Goal: Transaction & Acquisition: Purchase product/service

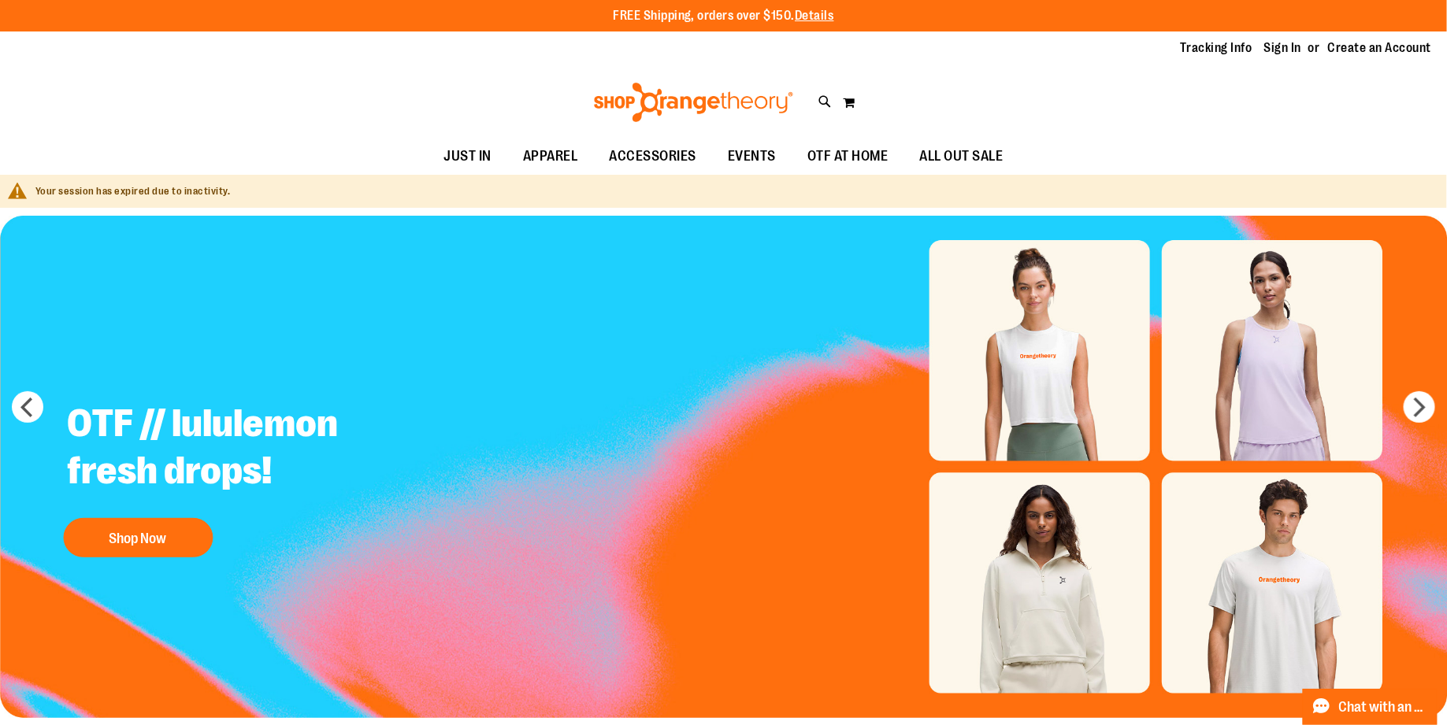
click at [1286, 32] on div "Tracking Info Sign In Return to Procurement Create an Account" at bounding box center [723, 49] width 1447 height 34
click at [1287, 45] on link "Sign In" at bounding box center [1283, 47] width 38 height 17
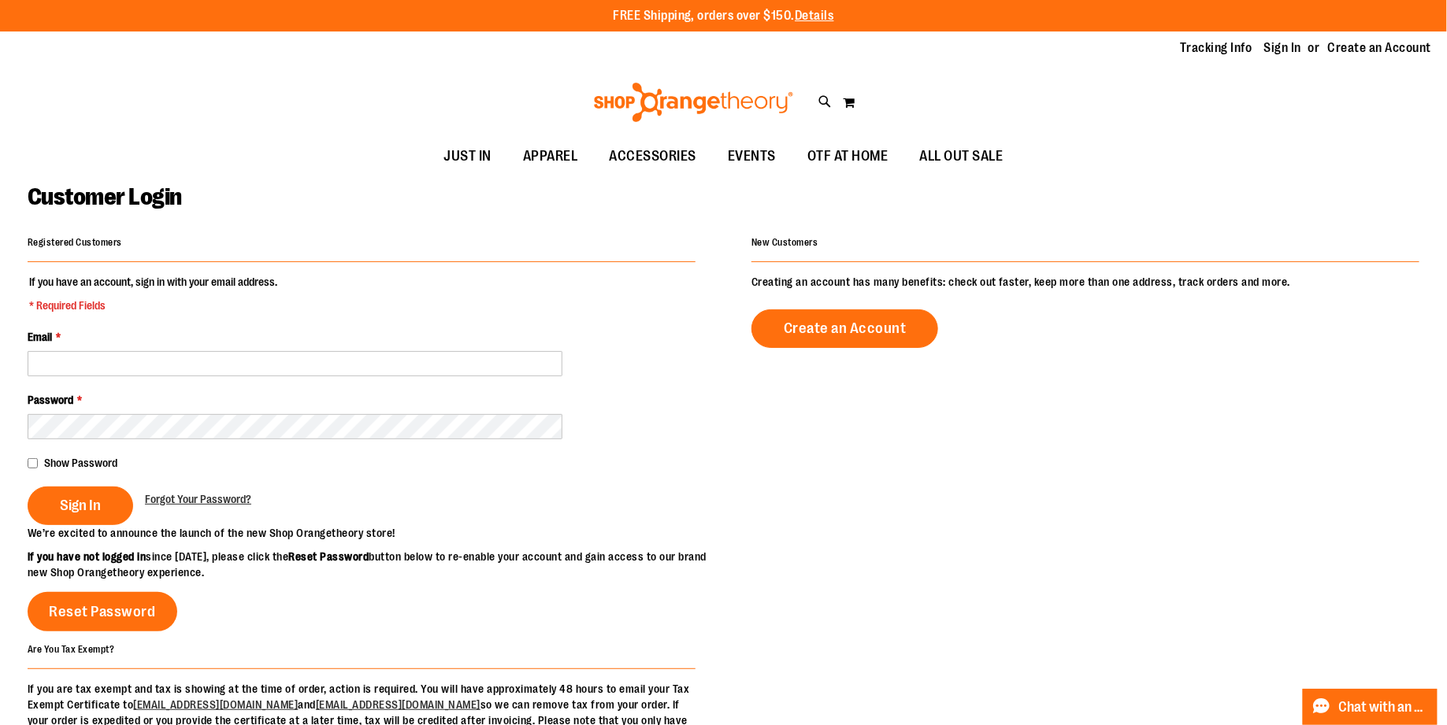
click at [384, 345] on div "Email *" at bounding box center [362, 352] width 668 height 47
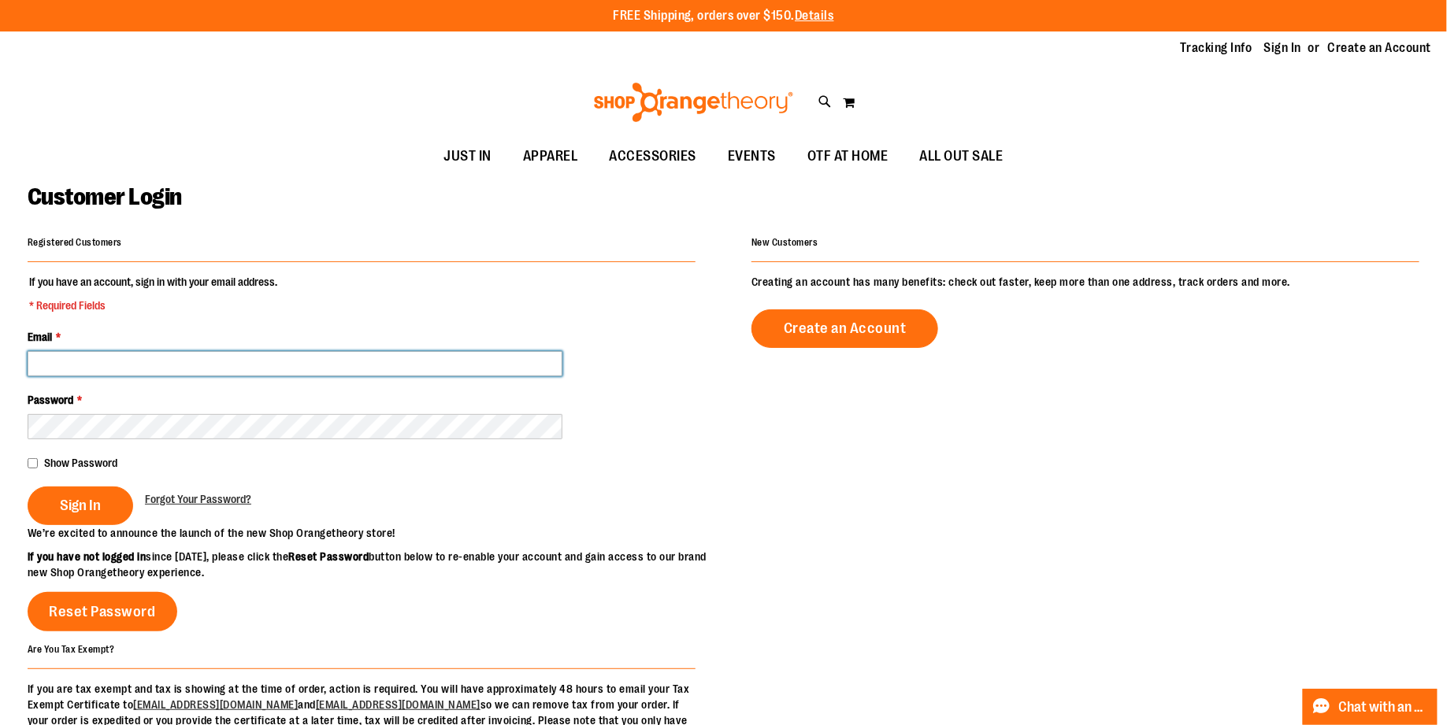
click at [384, 354] on input "Email *" at bounding box center [295, 363] width 535 height 25
click at [239, 413] on fieldset "**********" at bounding box center [362, 399] width 668 height 251
type input "**********"
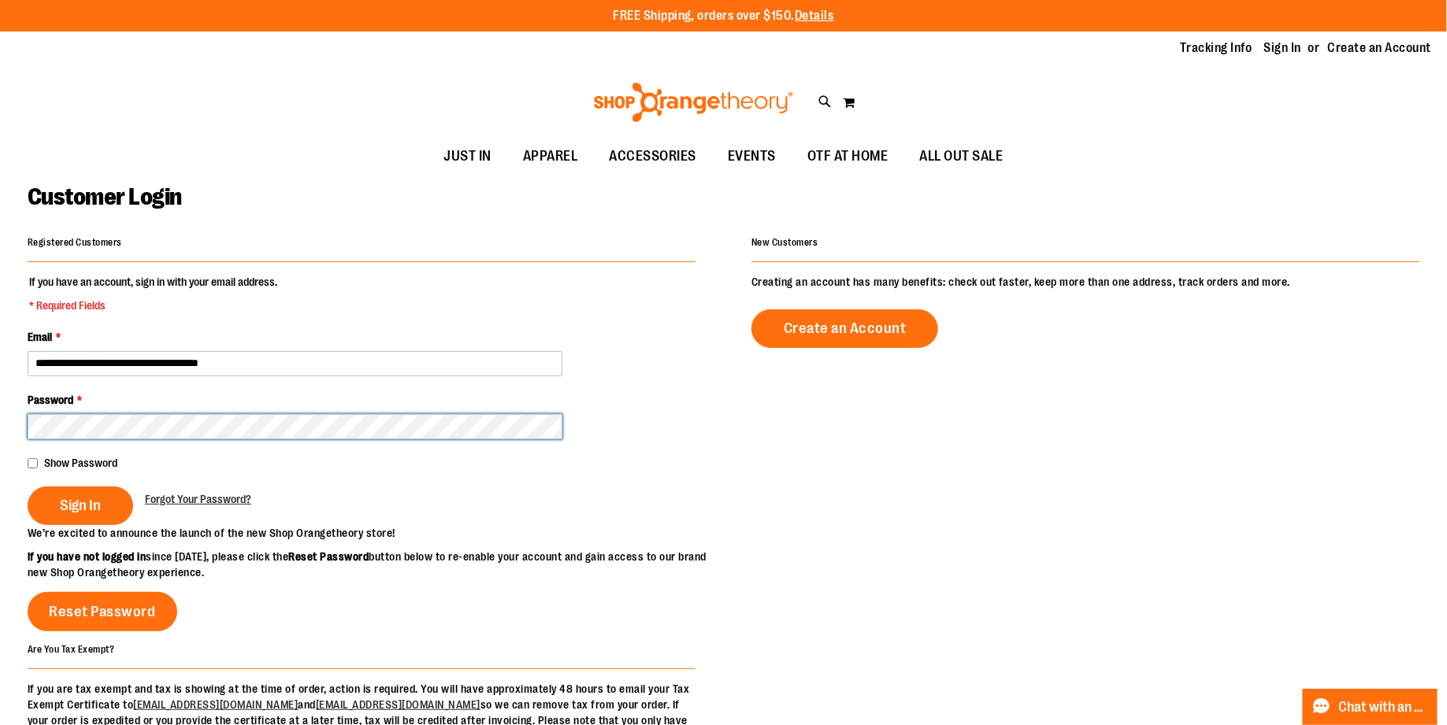
click at [28, 487] on button "Sign In" at bounding box center [81, 506] width 106 height 39
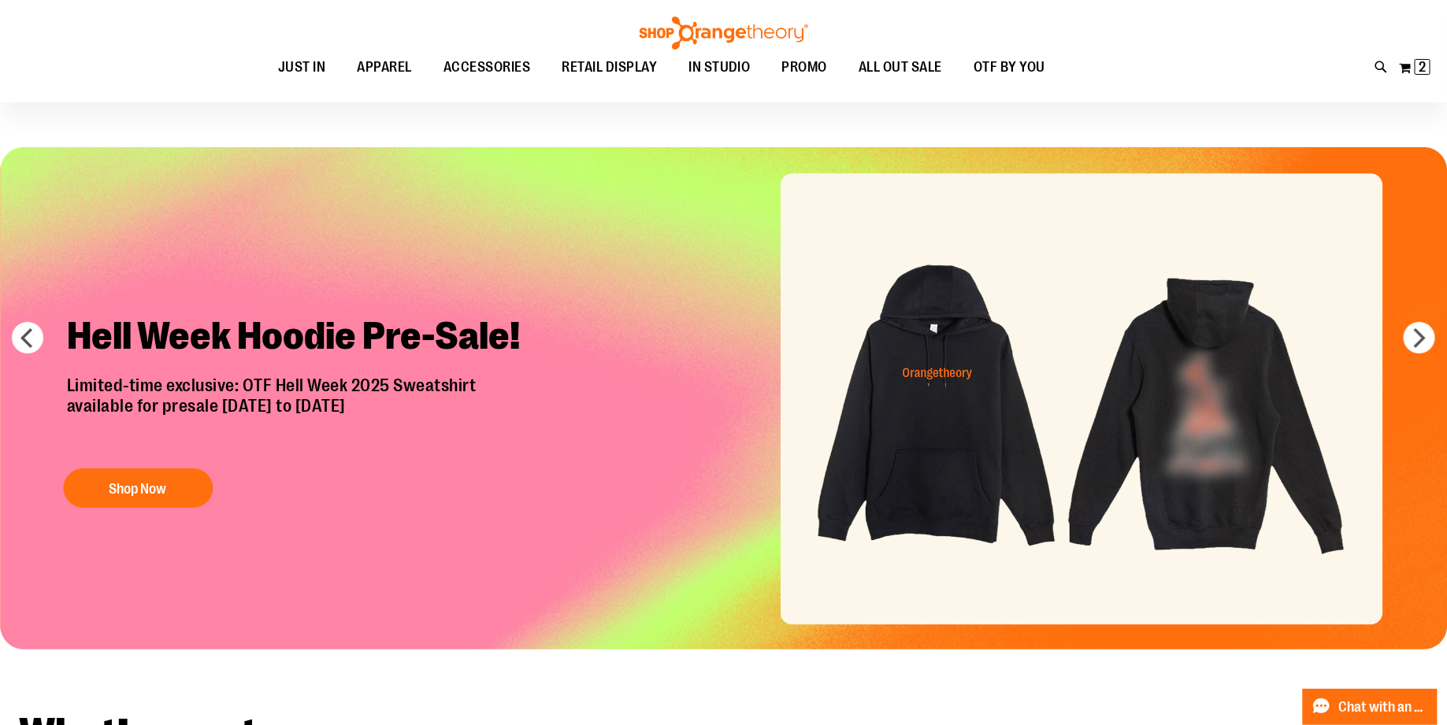
scroll to position [28, 0]
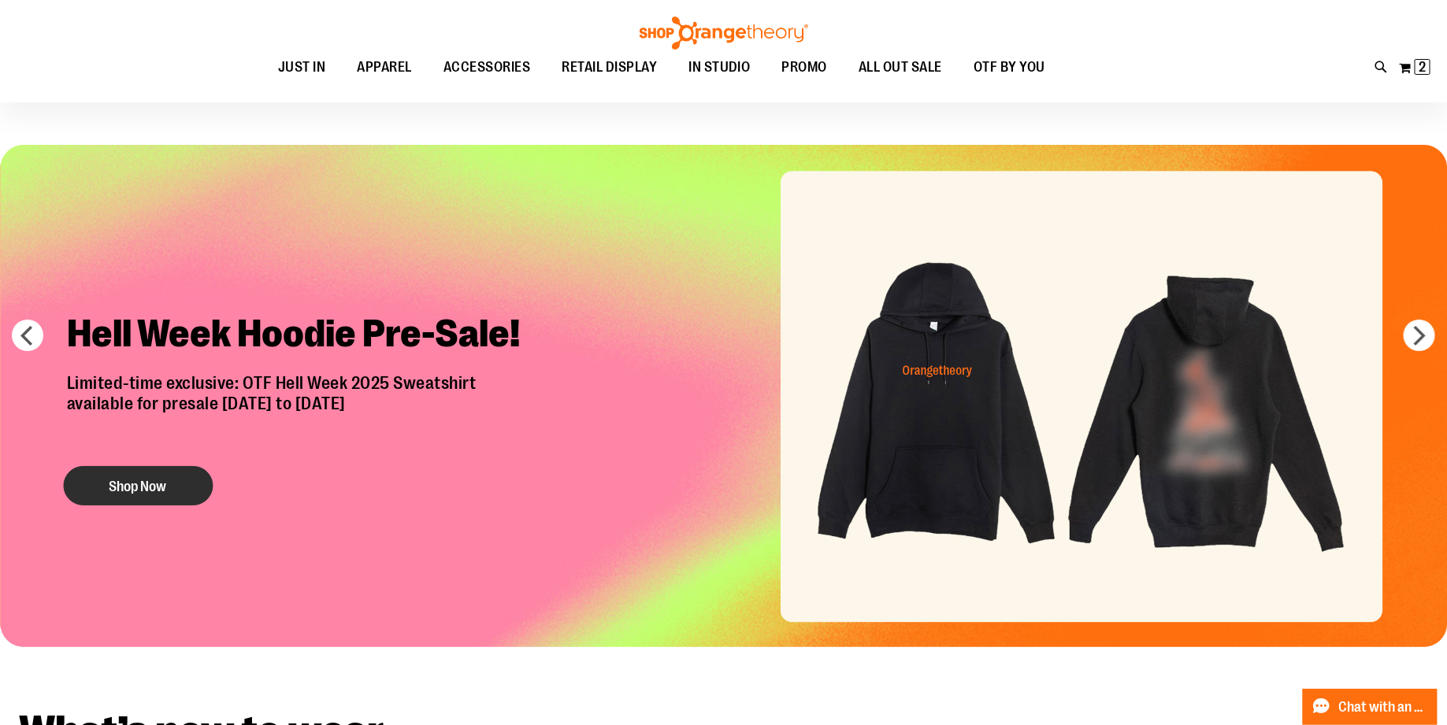
click at [100, 488] on button "Shop Now" at bounding box center [138, 485] width 150 height 39
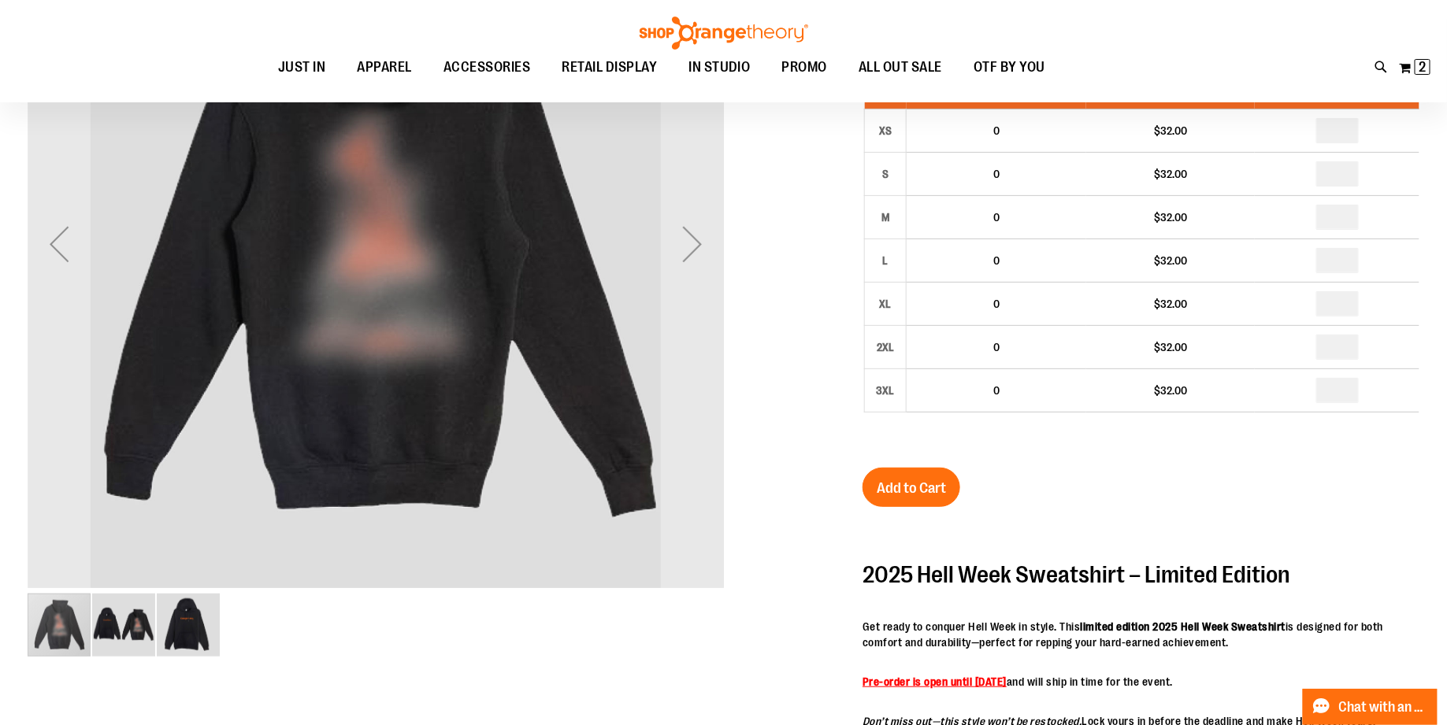
scroll to position [173, 0]
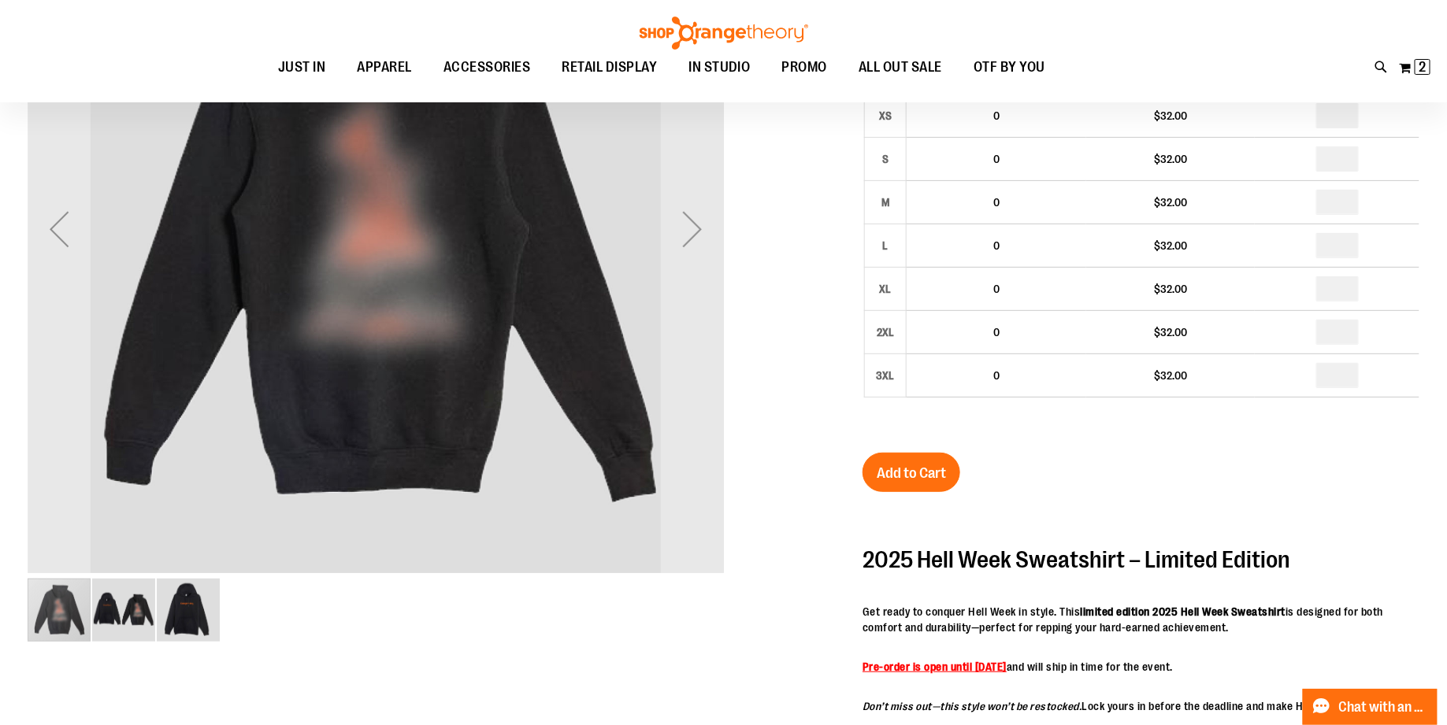
click at [169, 617] on img "image 3 of 3" at bounding box center [188, 610] width 63 height 63
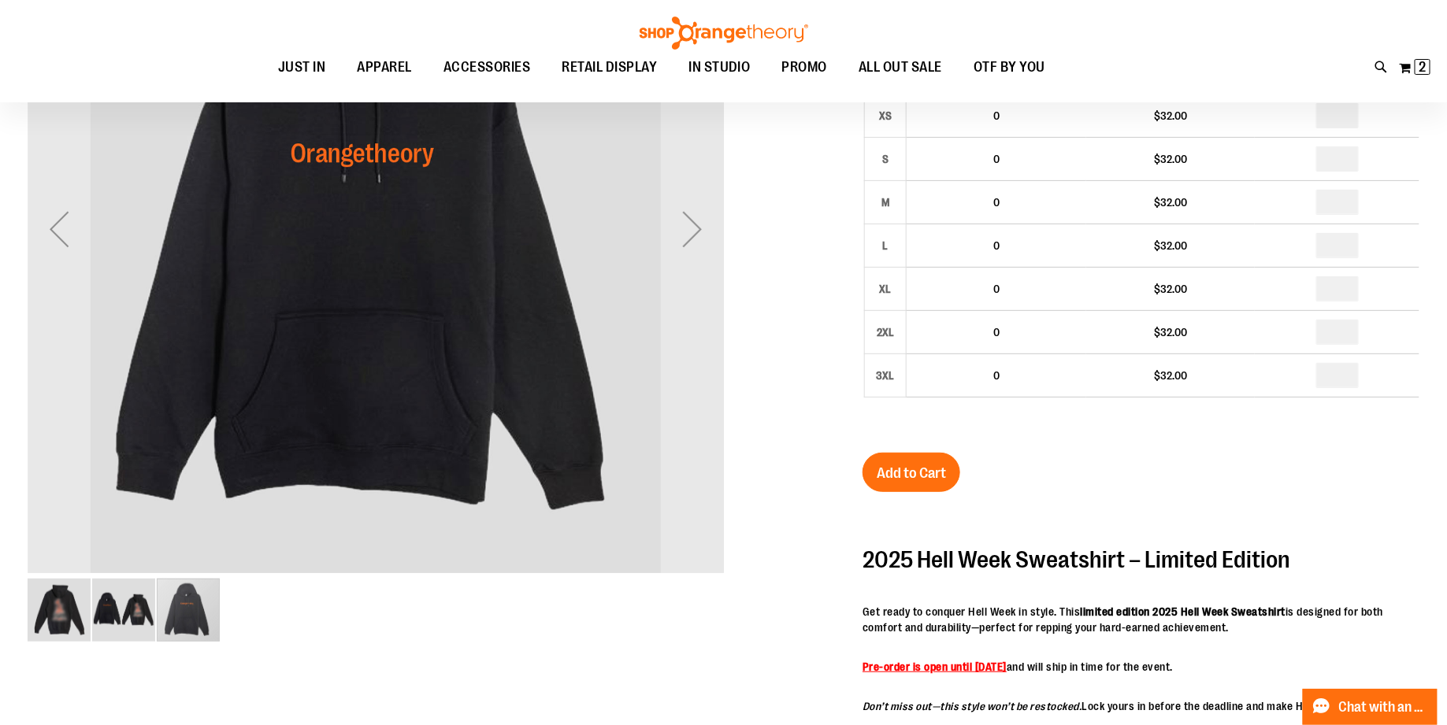
click at [138, 616] on img "image 2 of 3" at bounding box center [123, 610] width 63 height 63
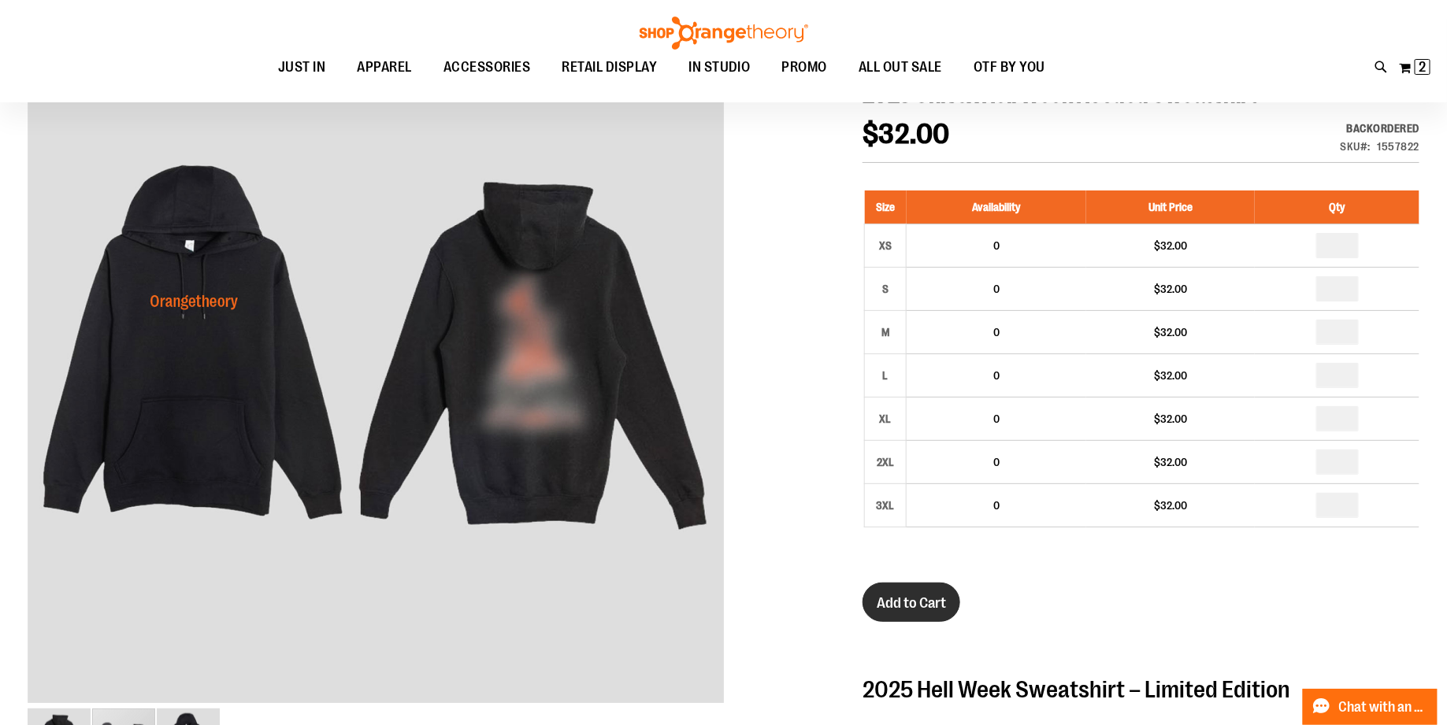
scroll to position [32, 0]
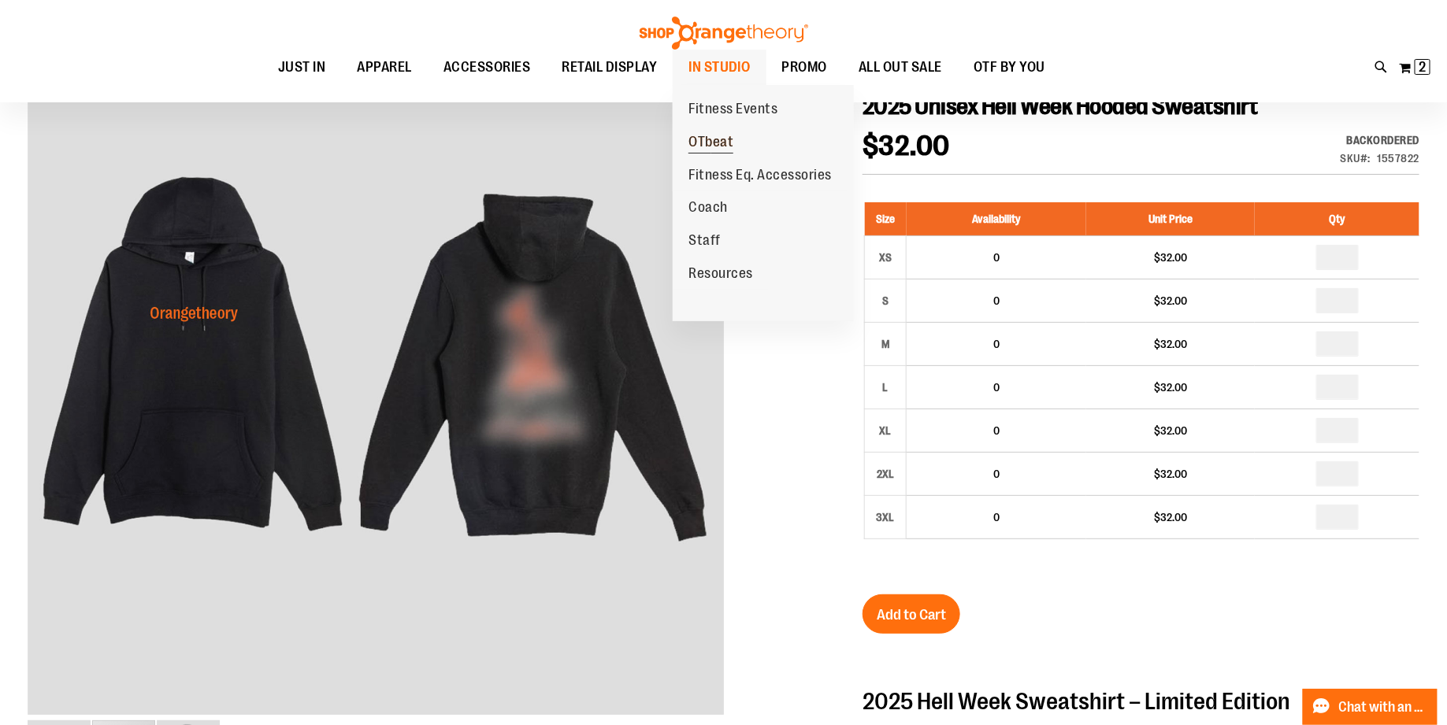
click at [724, 140] on span "OTbeat" at bounding box center [710, 144] width 45 height 20
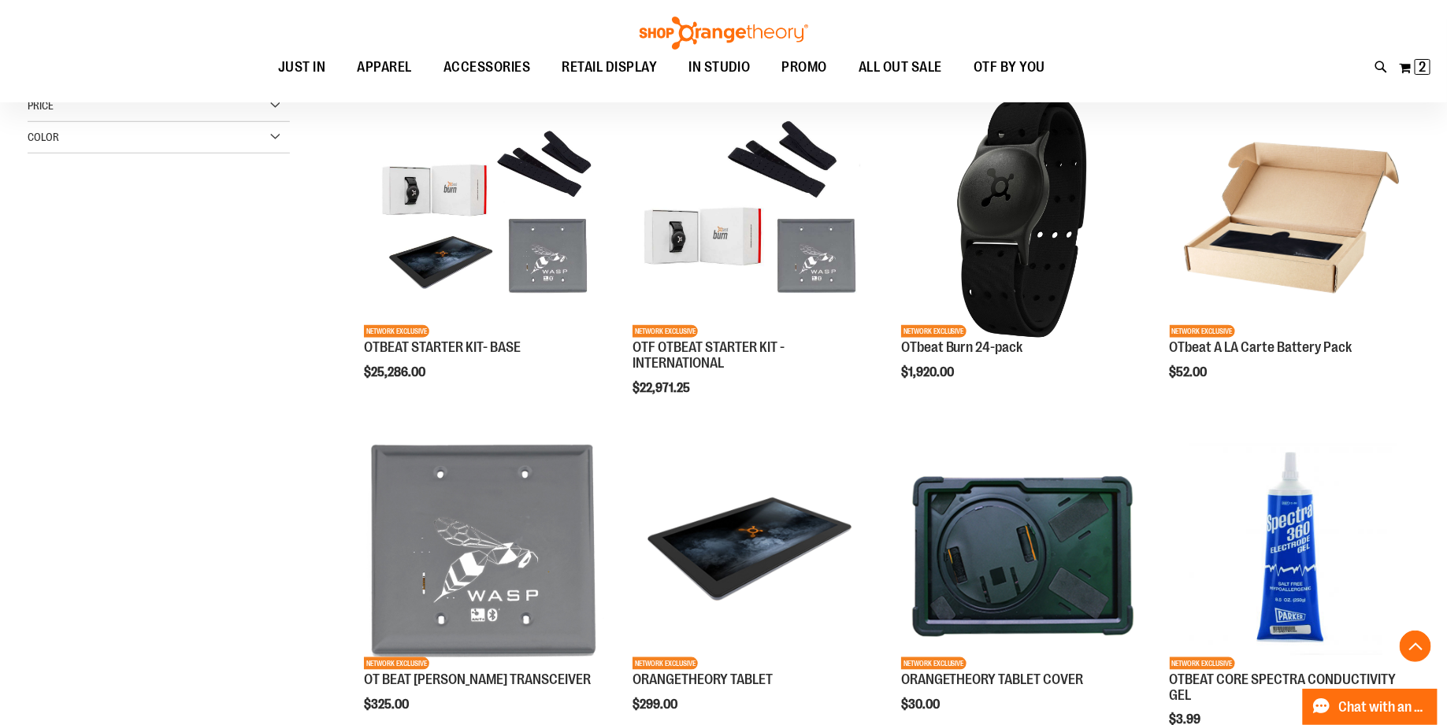
scroll to position [595, 0]
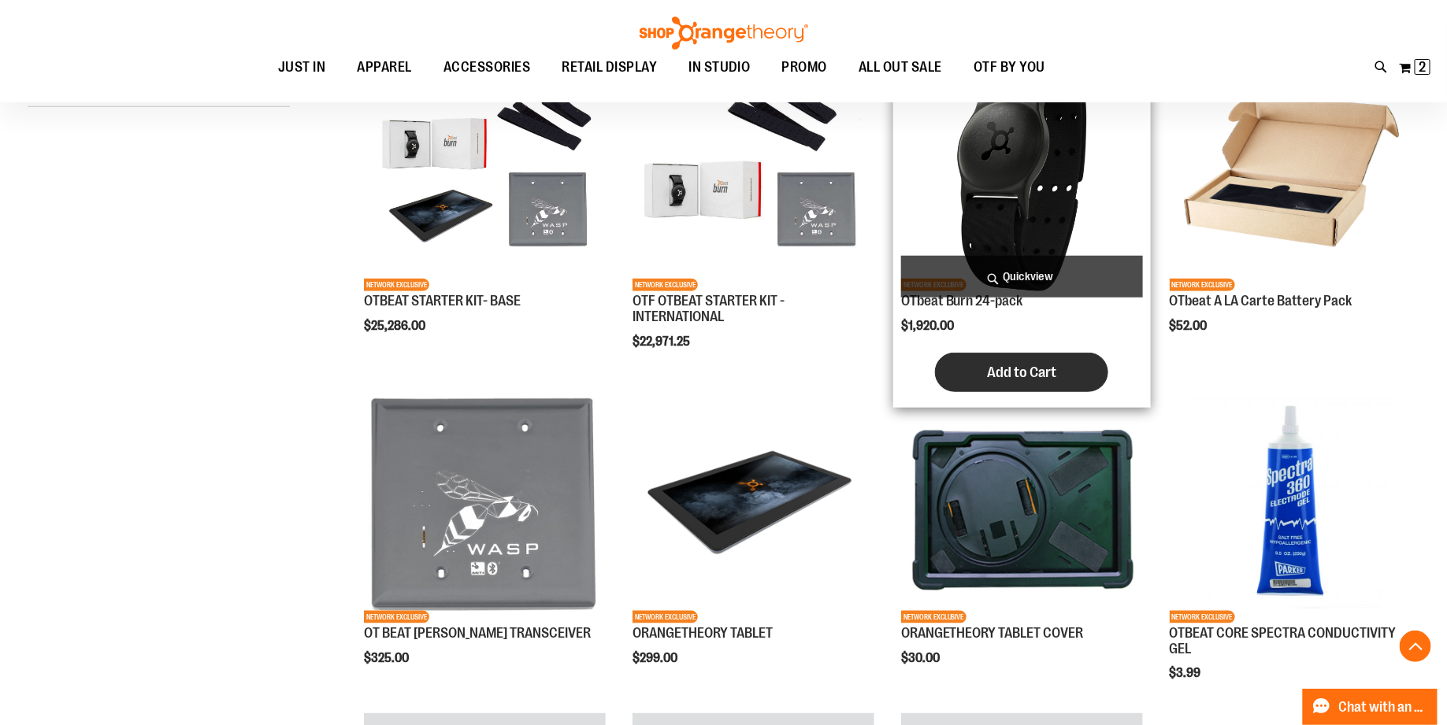
click at [1012, 358] on button "Add to Cart" at bounding box center [1021, 372] width 173 height 39
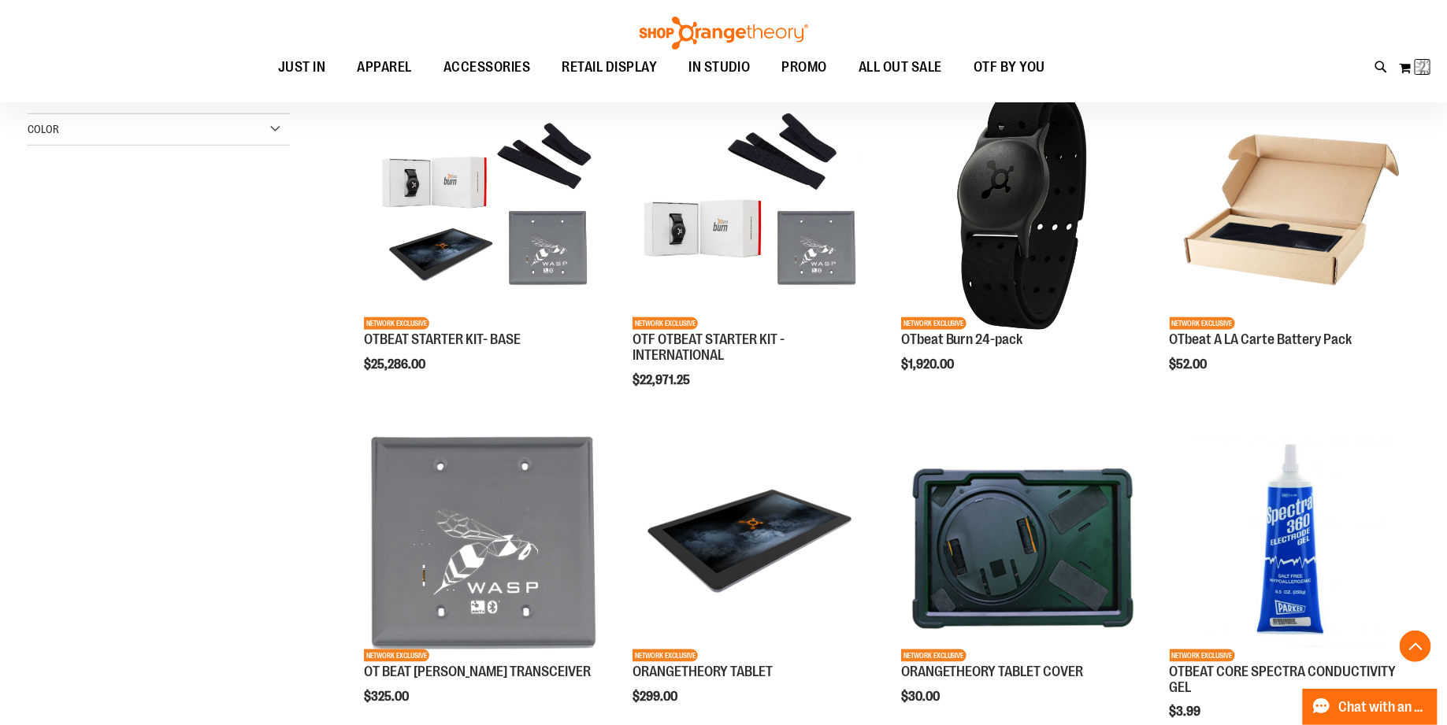
scroll to position [465, 0]
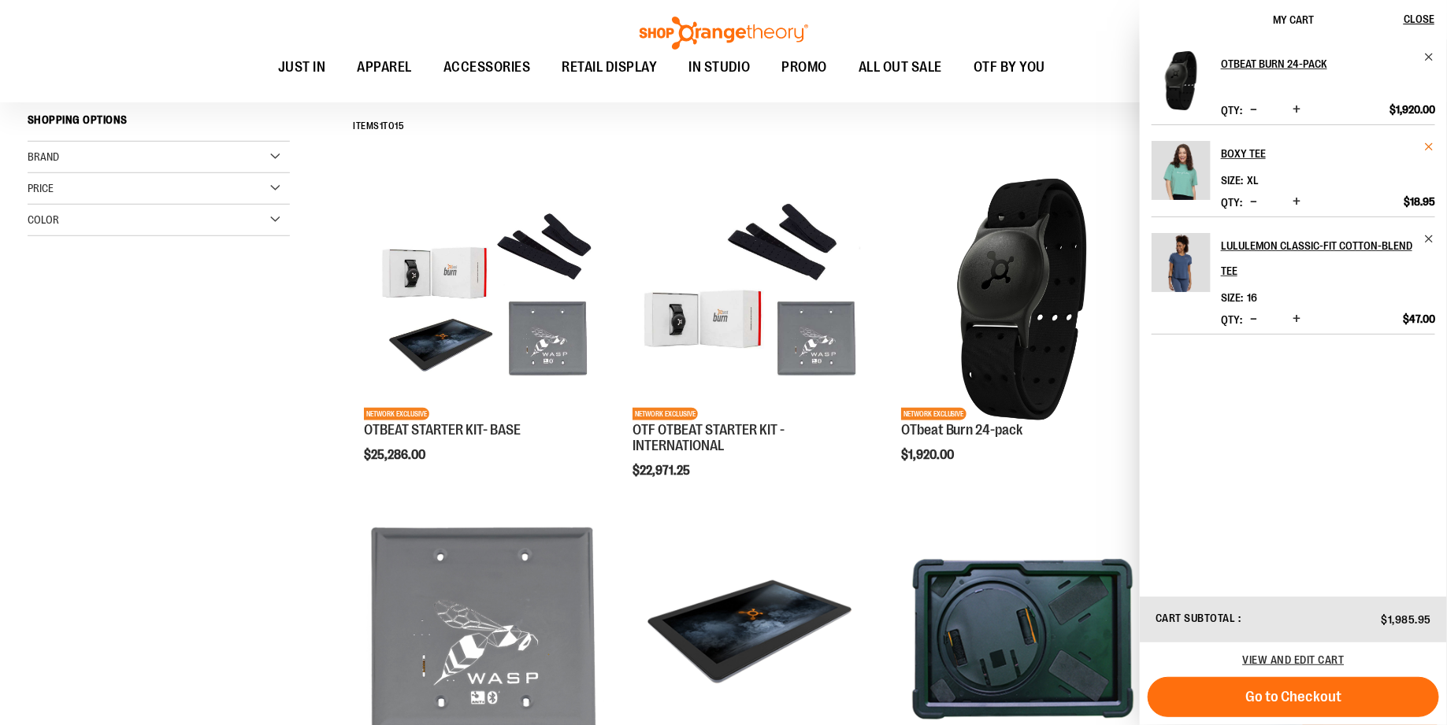
click at [1426, 144] on span "Remove item" at bounding box center [1429, 147] width 12 height 12
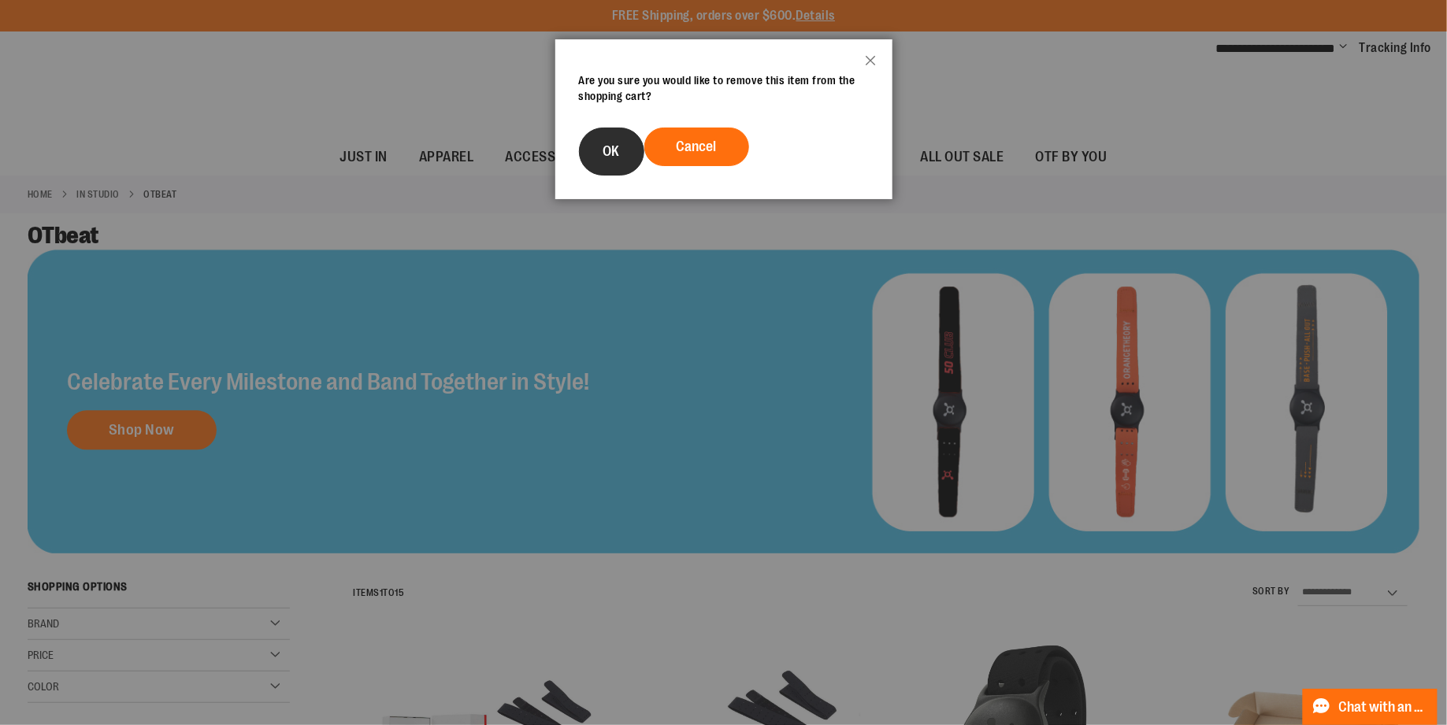
click at [602, 160] on button "OK" at bounding box center [611, 152] width 65 height 48
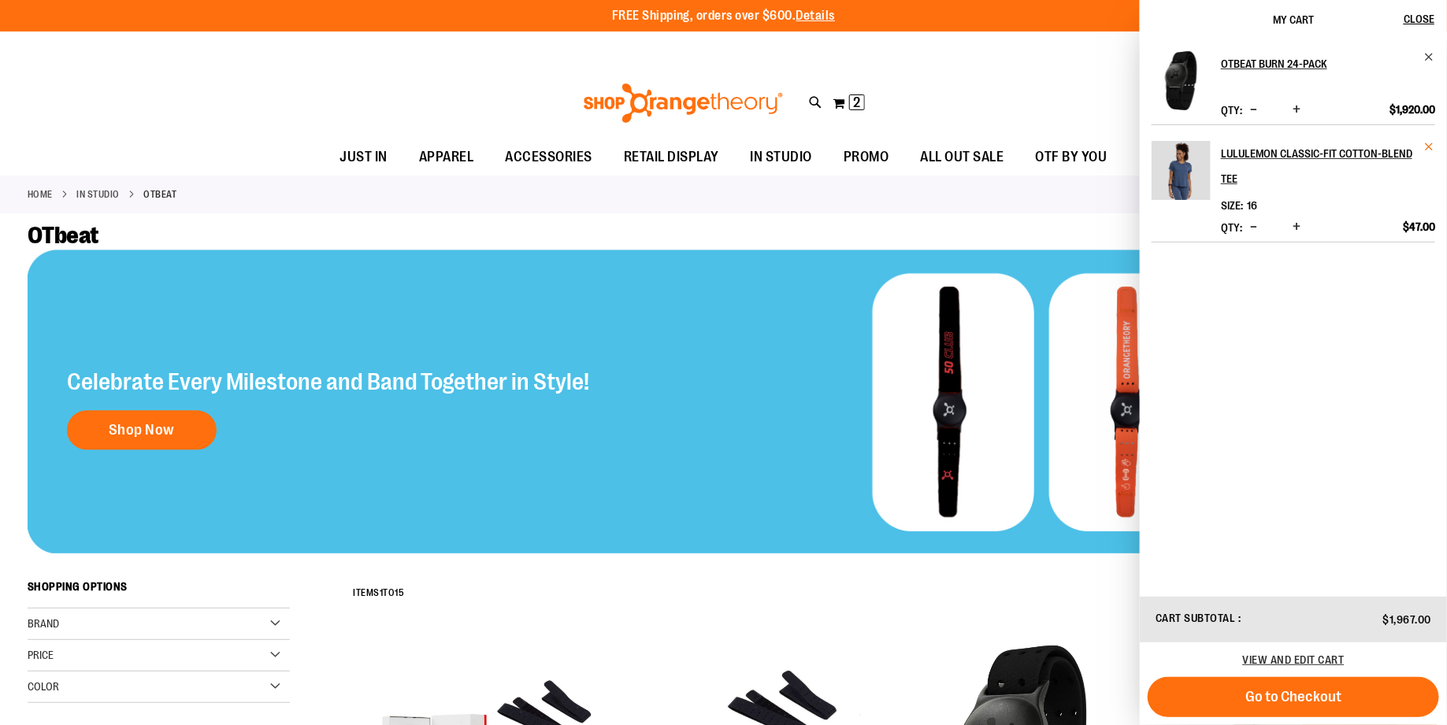
click at [1426, 145] on span "Remove item" at bounding box center [1429, 147] width 12 height 12
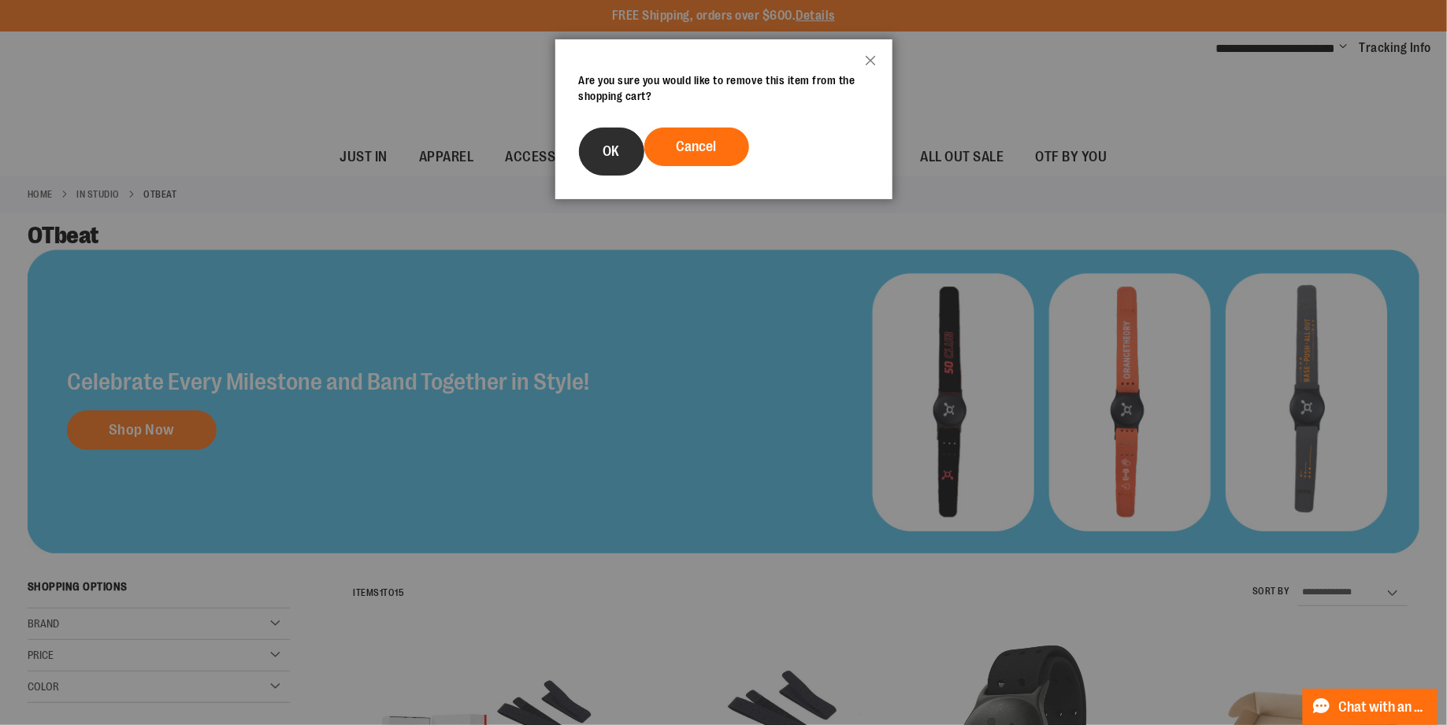
click at [612, 139] on button "OK" at bounding box center [611, 152] width 65 height 48
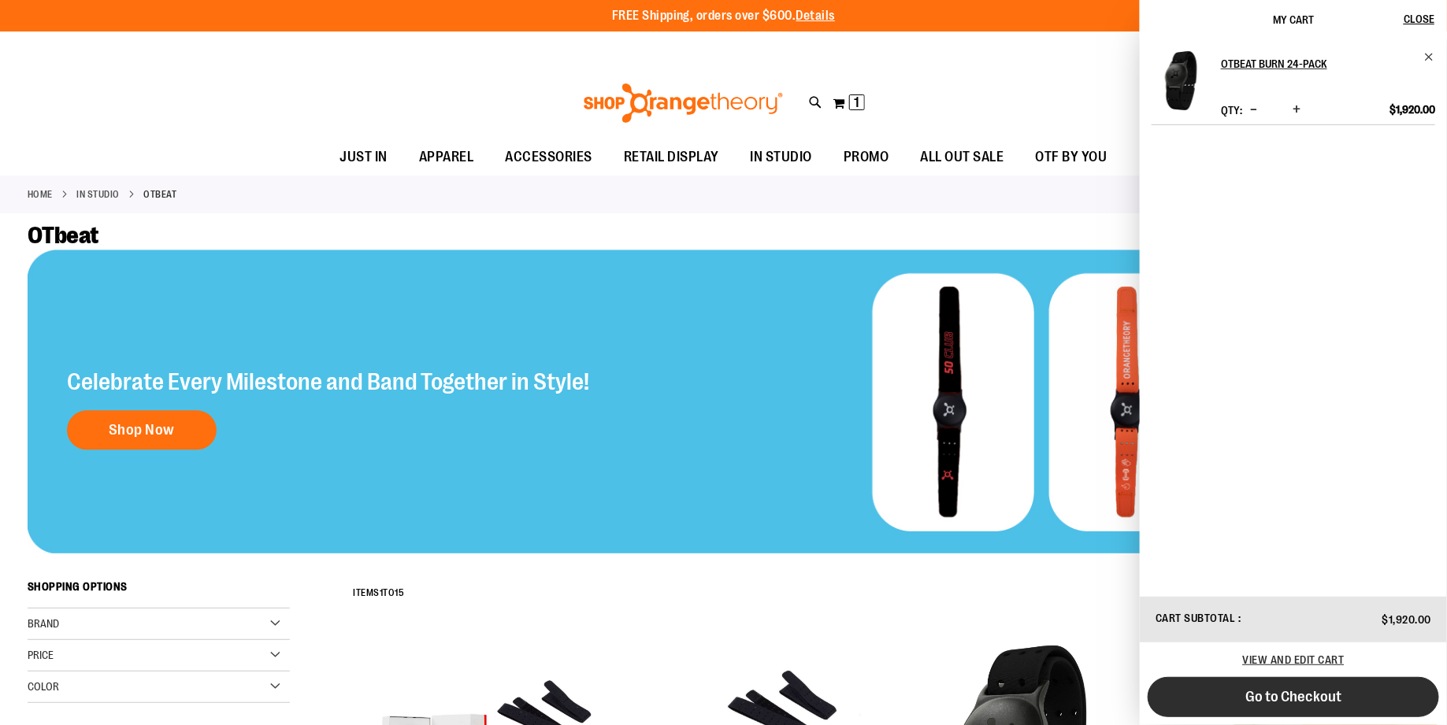
click at [1256, 684] on button "Go to Checkout" at bounding box center [1293, 697] width 291 height 40
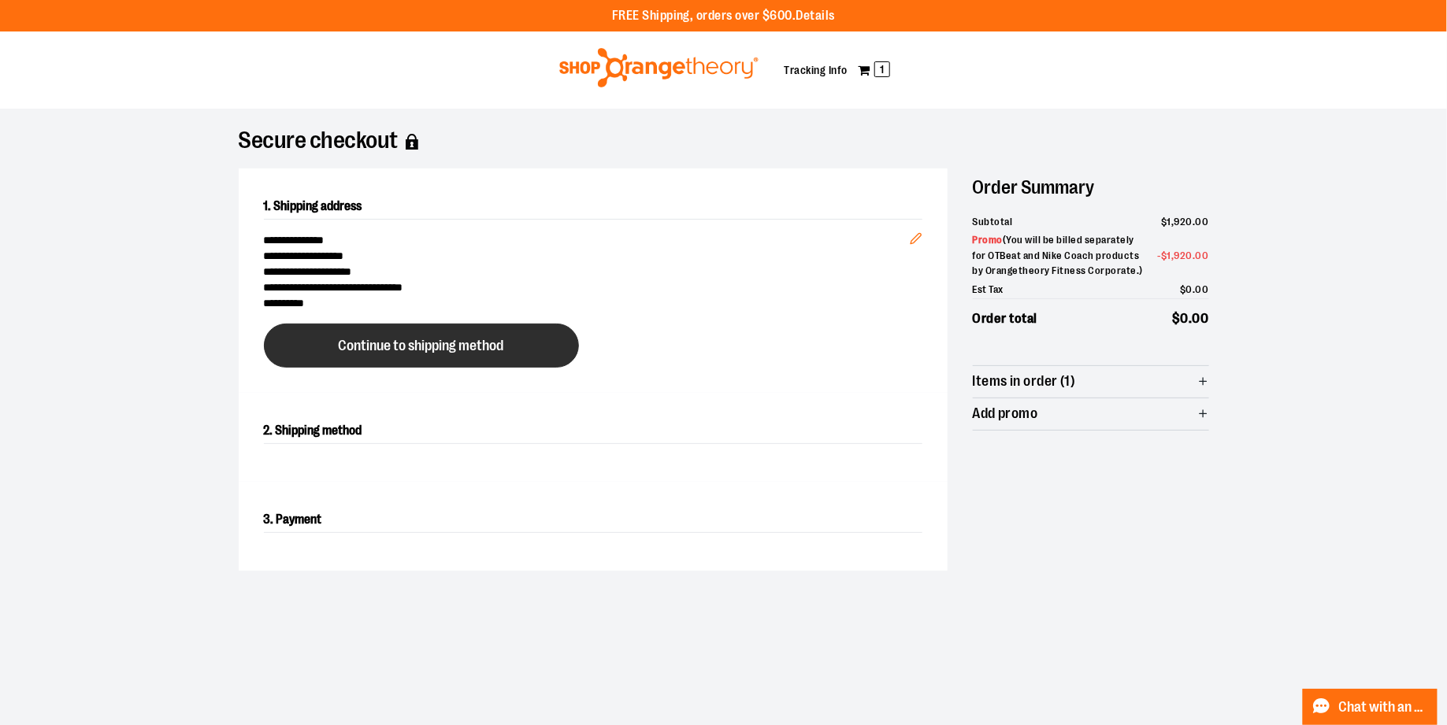
click at [539, 365] on button "Continue to shipping method" at bounding box center [421, 346] width 315 height 44
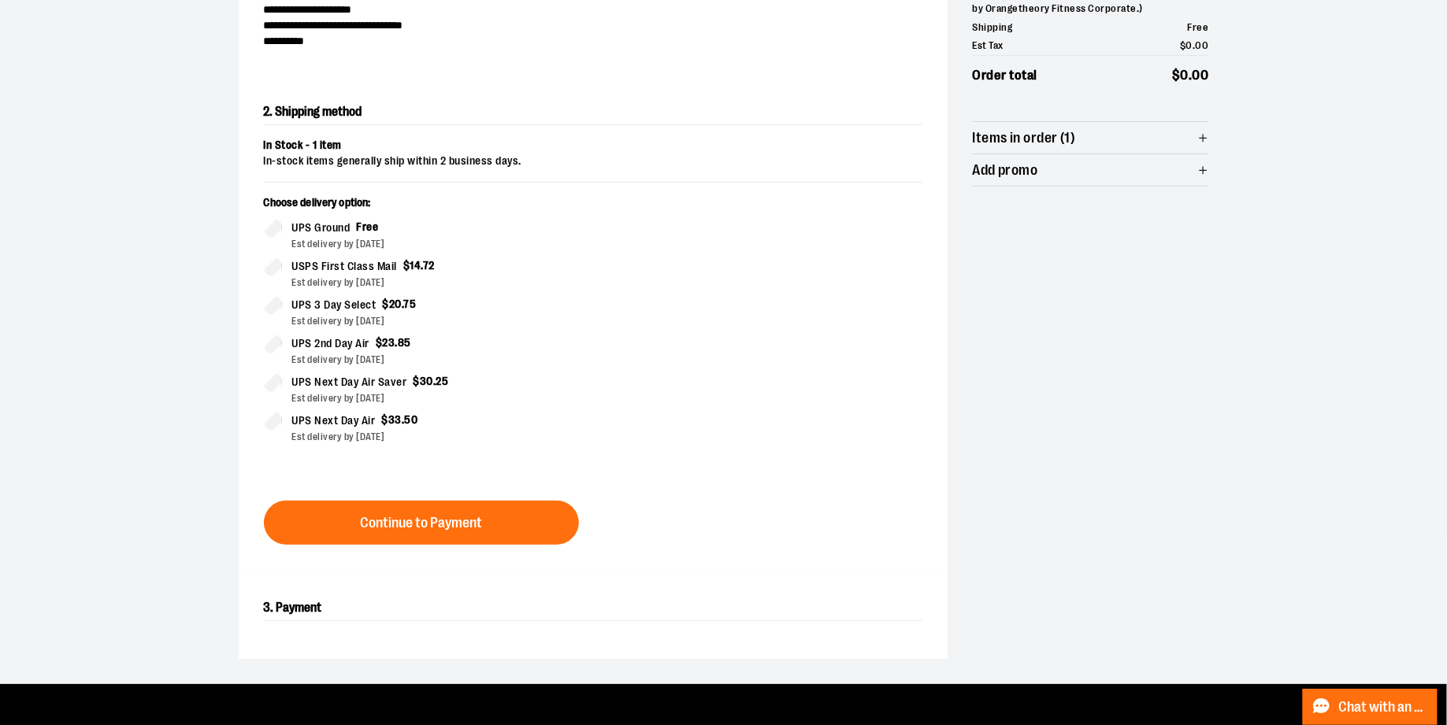
scroll to position [269, 0]
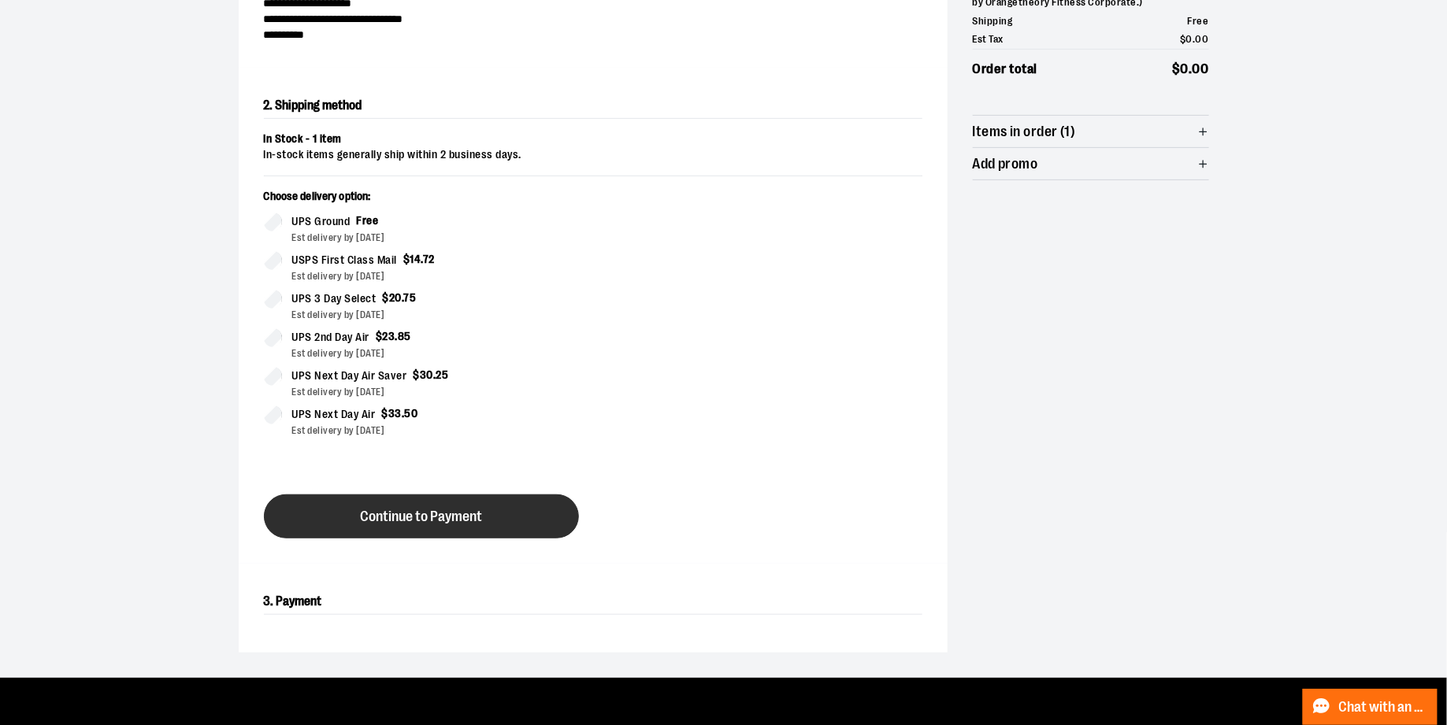
click at [514, 512] on button "Continue to Payment" at bounding box center [421, 517] width 315 height 44
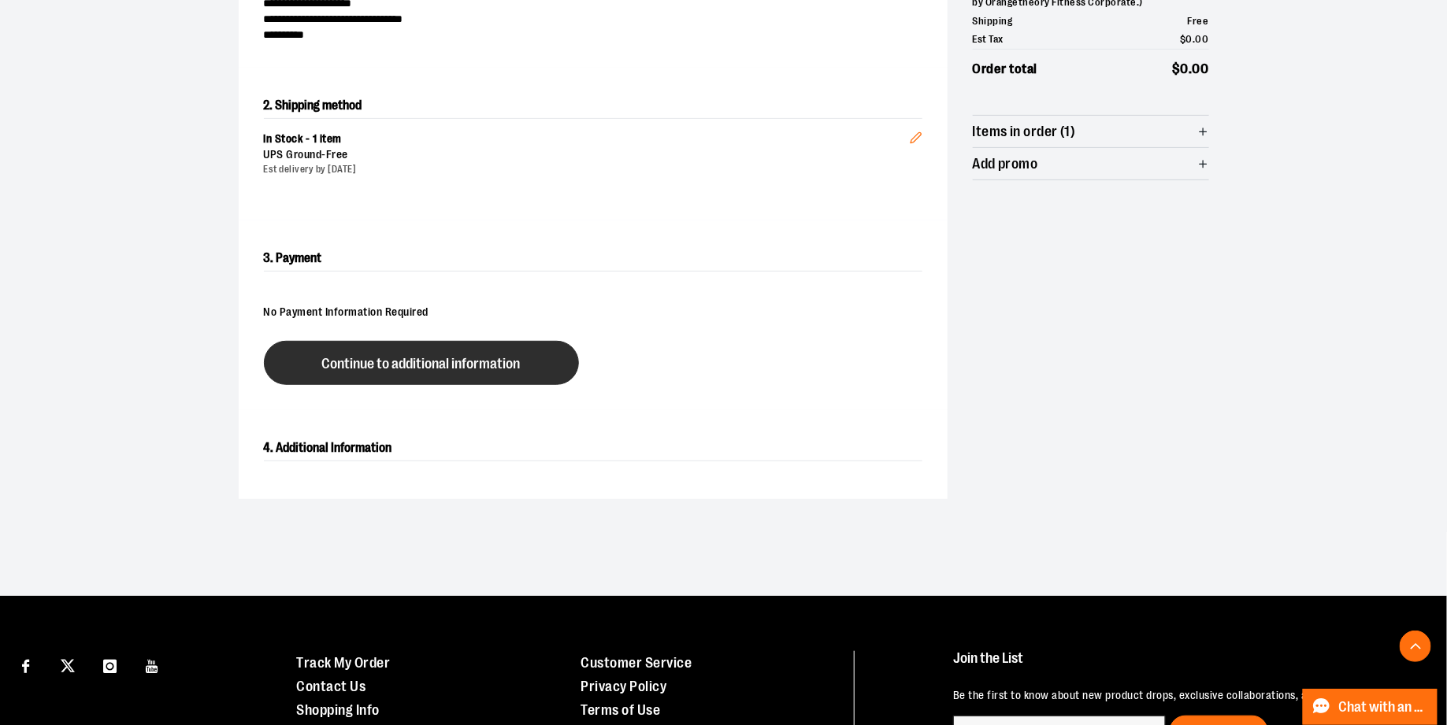
click at [428, 380] on button "Continue to additional information" at bounding box center [421, 363] width 315 height 44
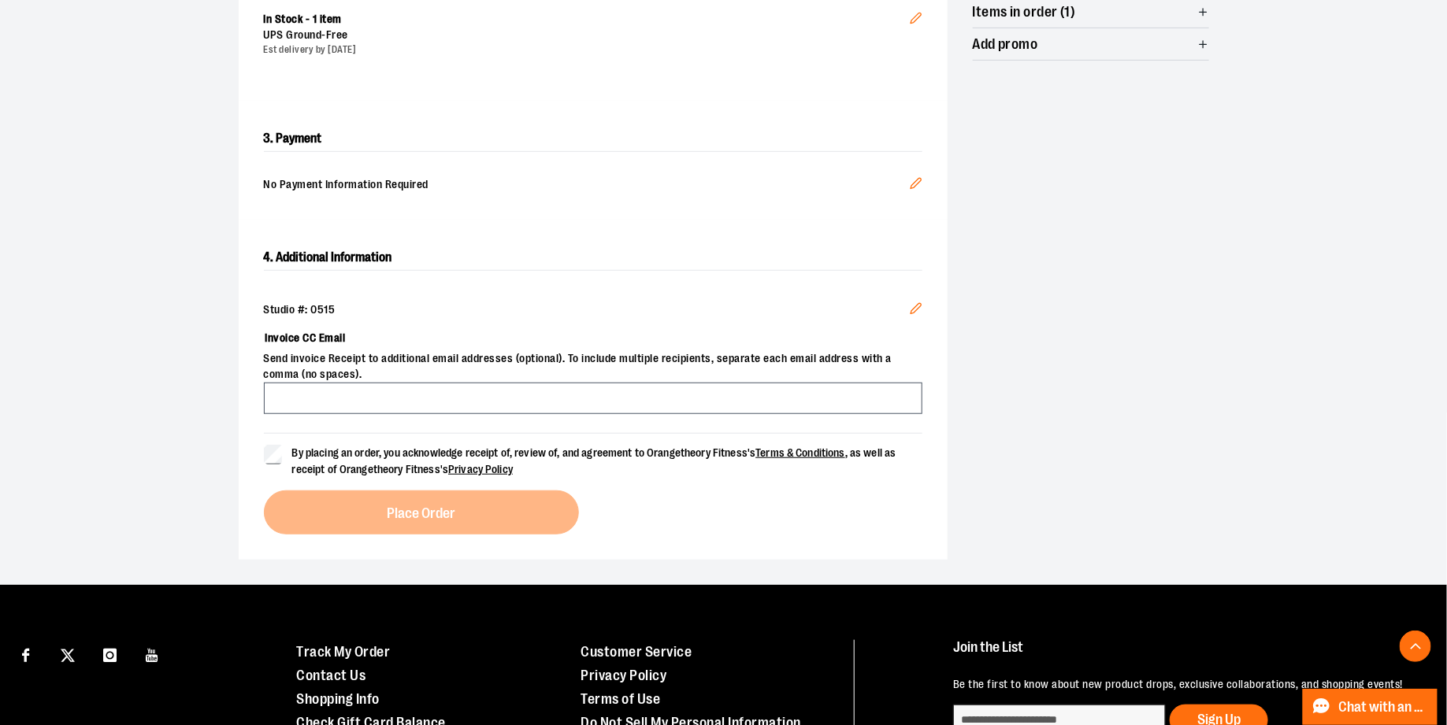
scroll to position [403, 0]
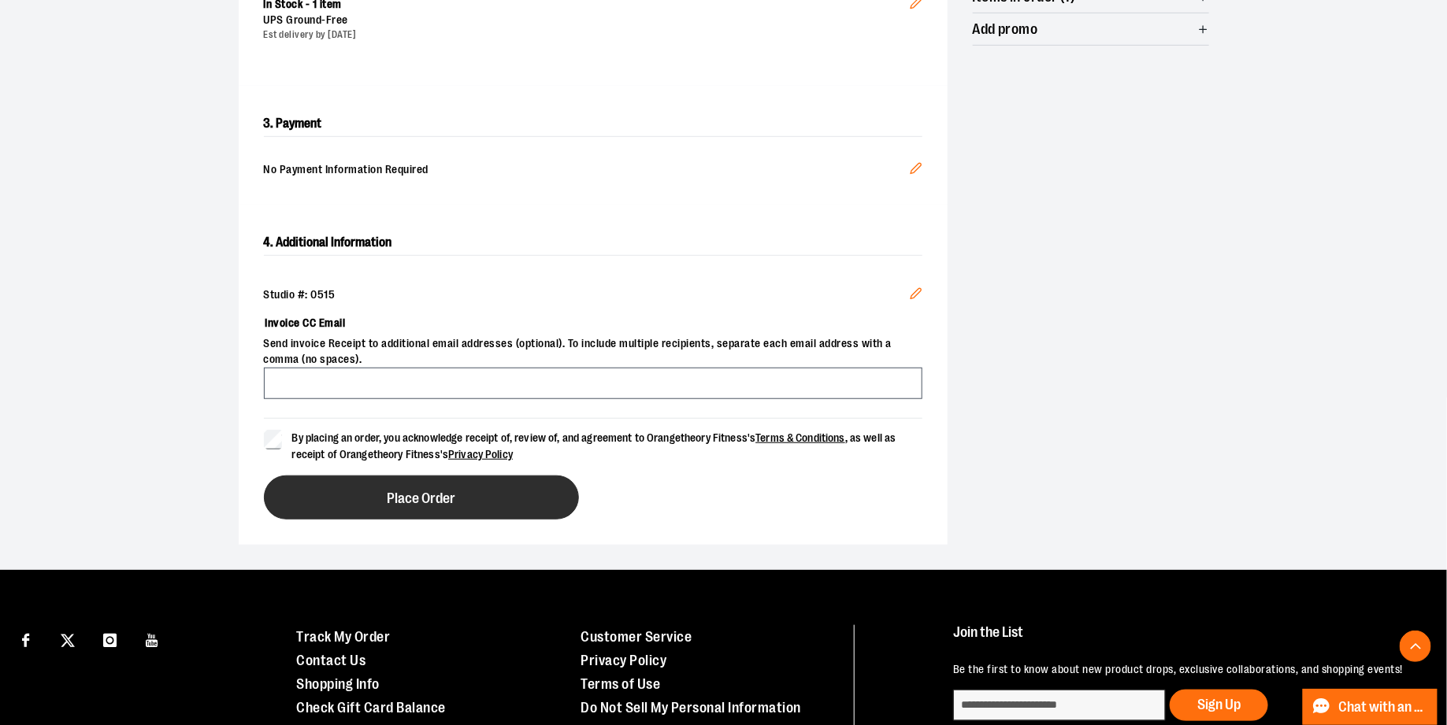
click at [320, 494] on button "Place Order" at bounding box center [421, 498] width 315 height 44
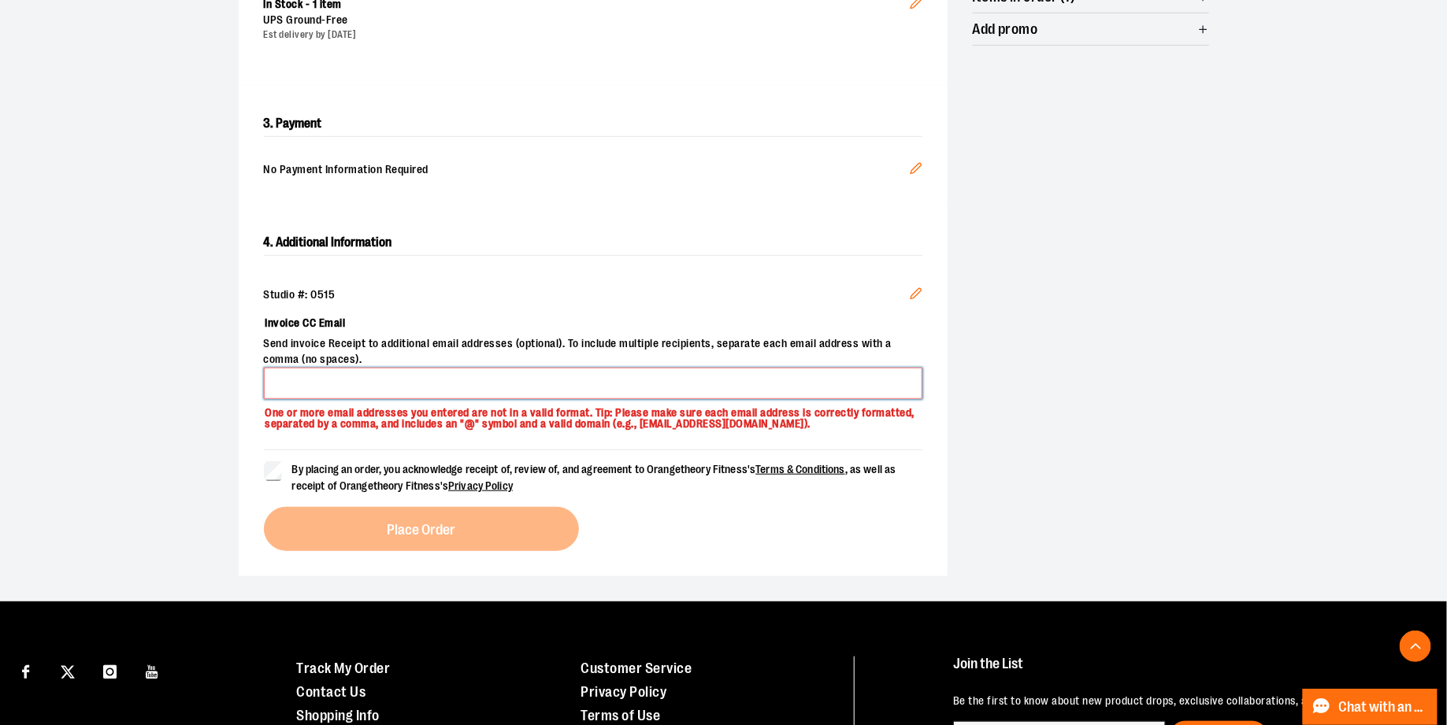
click at [308, 388] on input "Invoice CC Email" at bounding box center [593, 384] width 658 height 32
type input "**********"
click at [292, 489] on span "By placing an order, you acknowledge receipt of, review of, and agreement to Or…" at bounding box center [607, 478] width 630 height 33
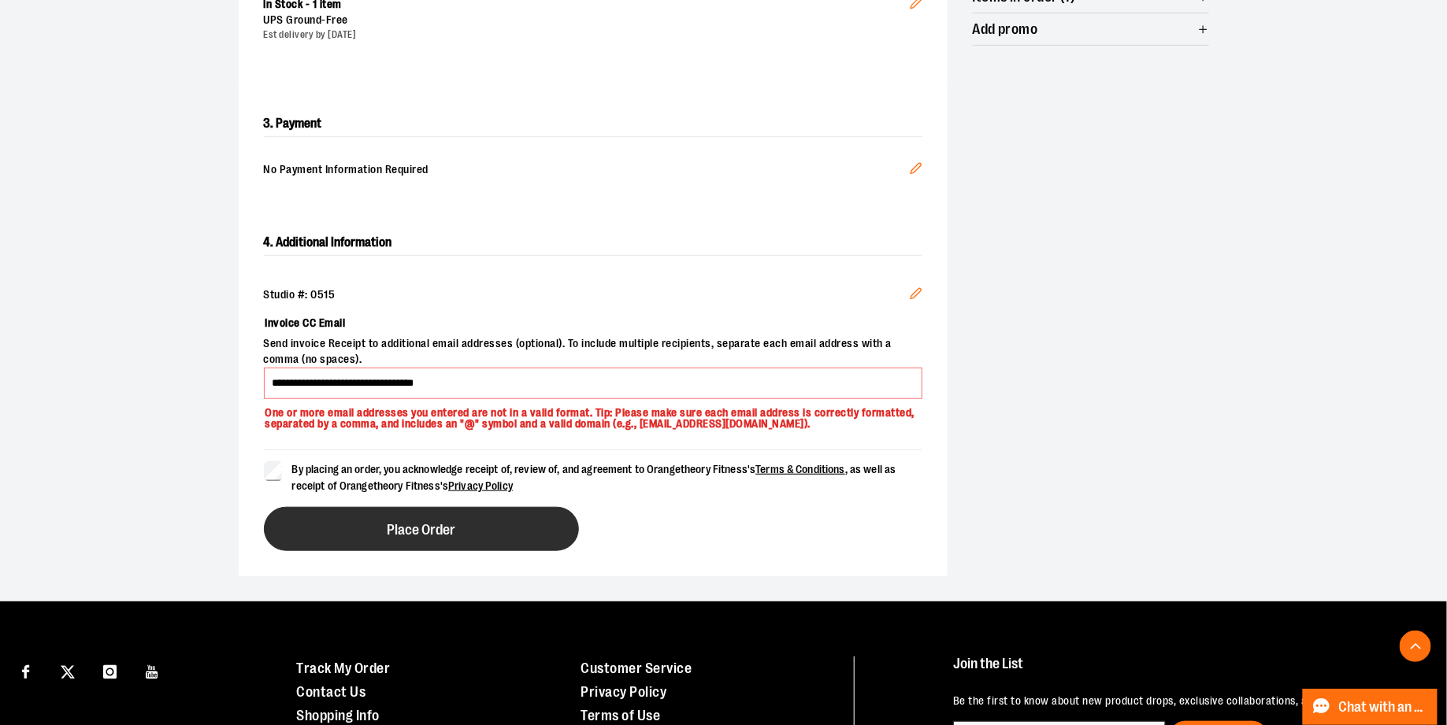
click at [326, 533] on button "Place Order" at bounding box center [421, 529] width 315 height 44
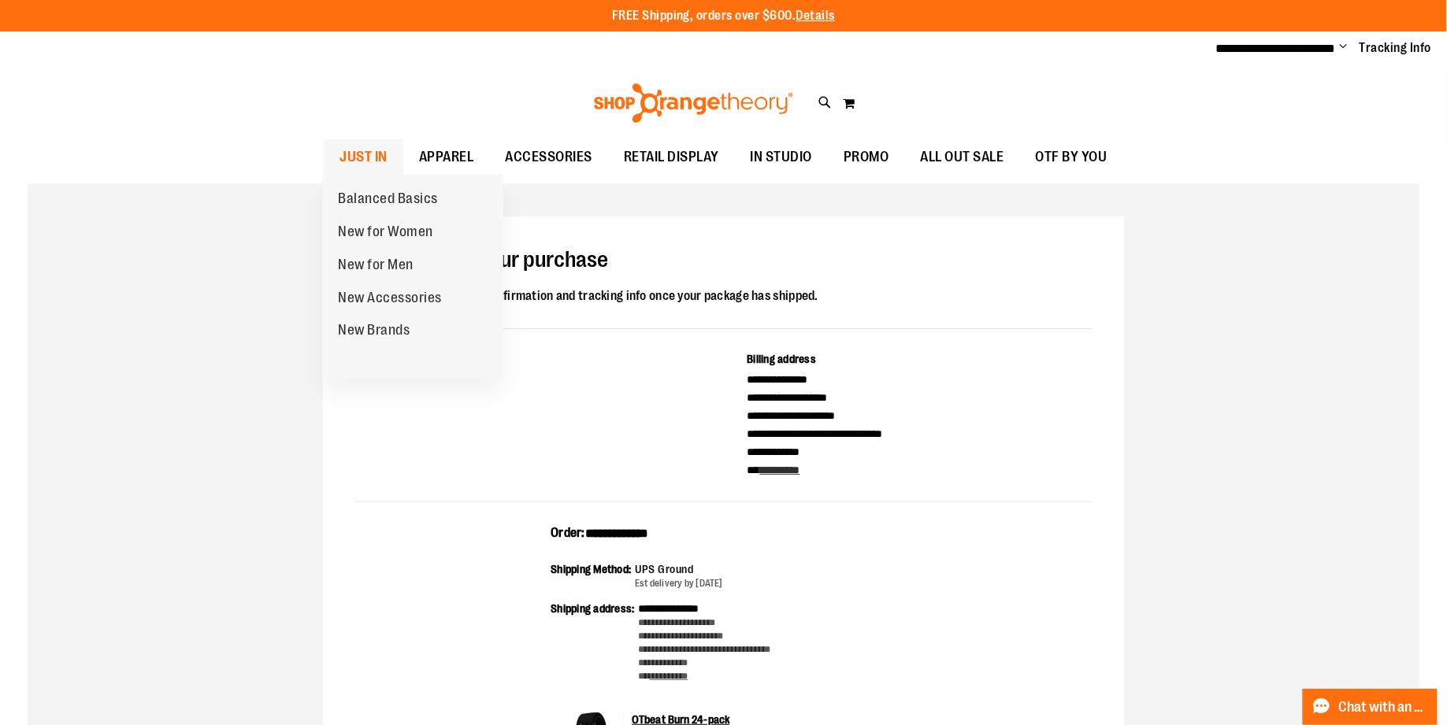
click at [380, 157] on span "JUST IN" at bounding box center [363, 156] width 48 height 35
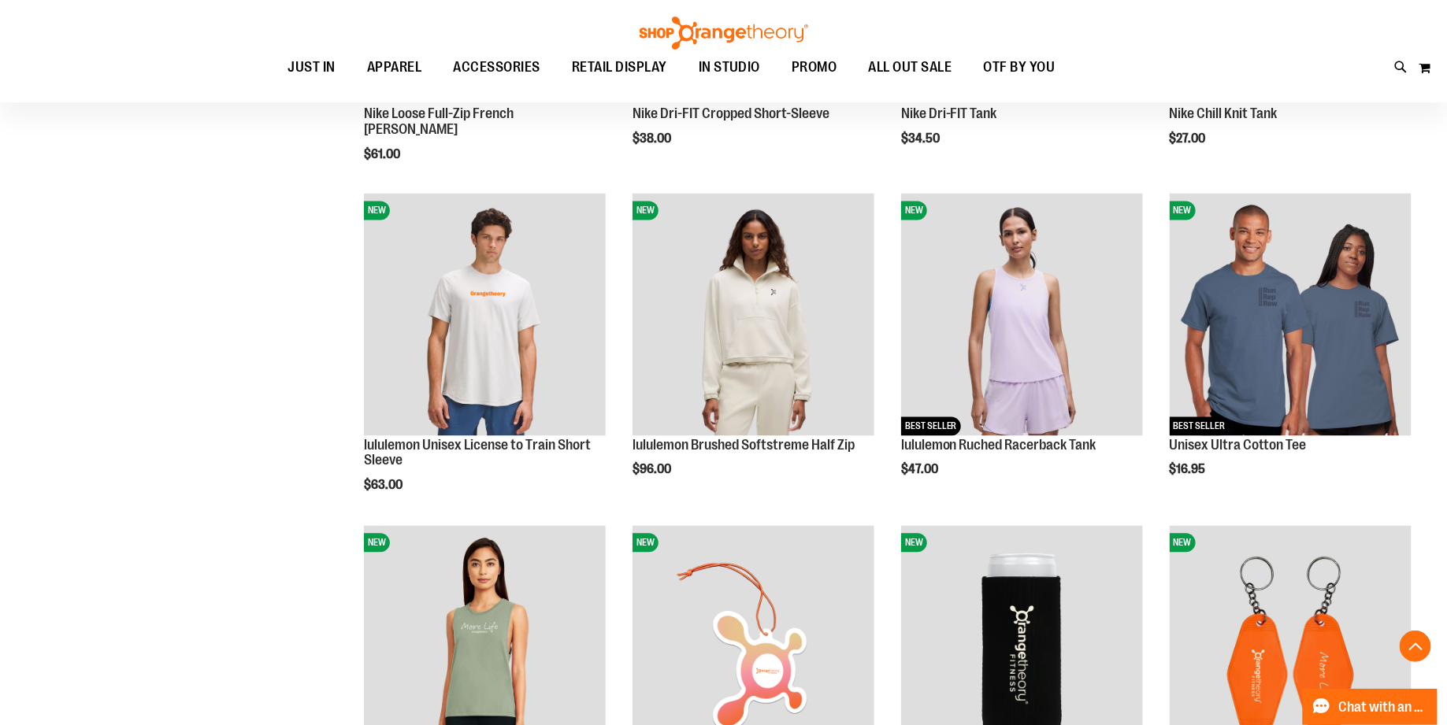
scroll to position [1278, 0]
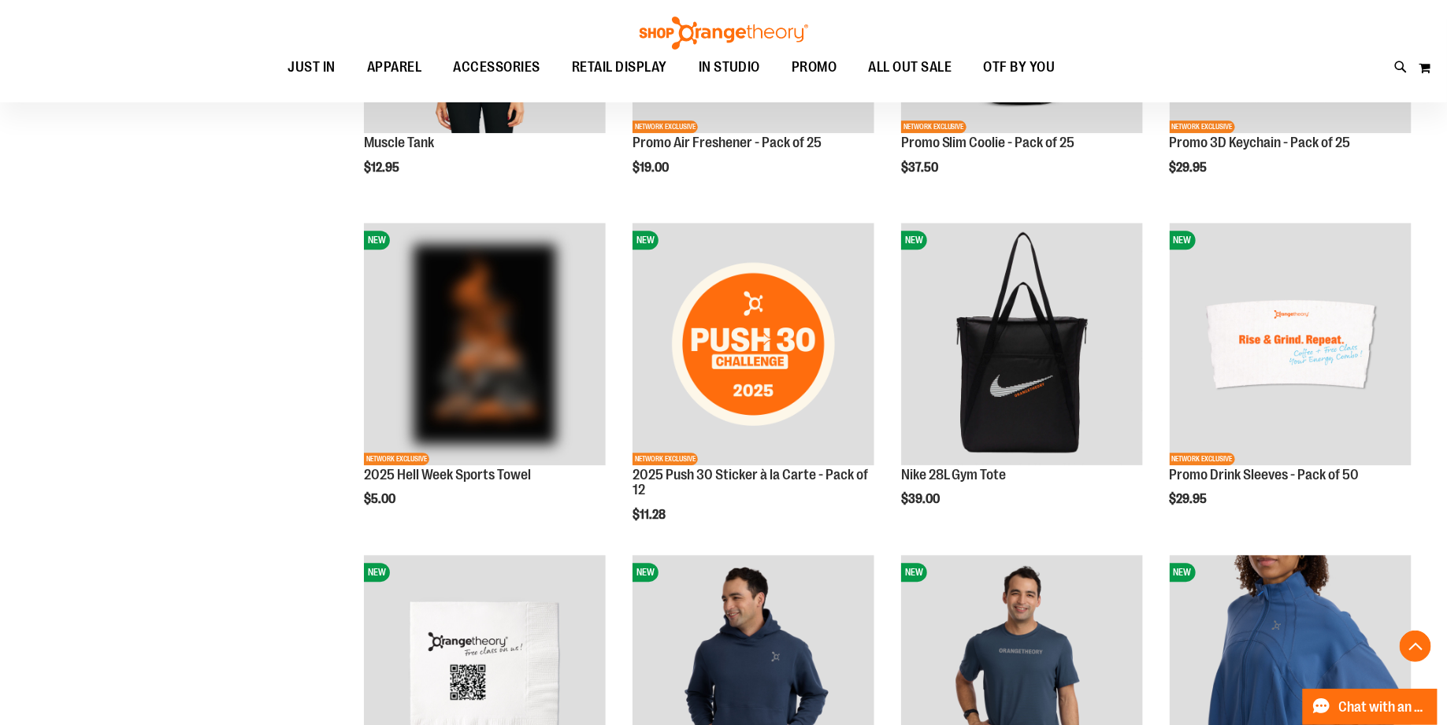
scroll to position [1908, 0]
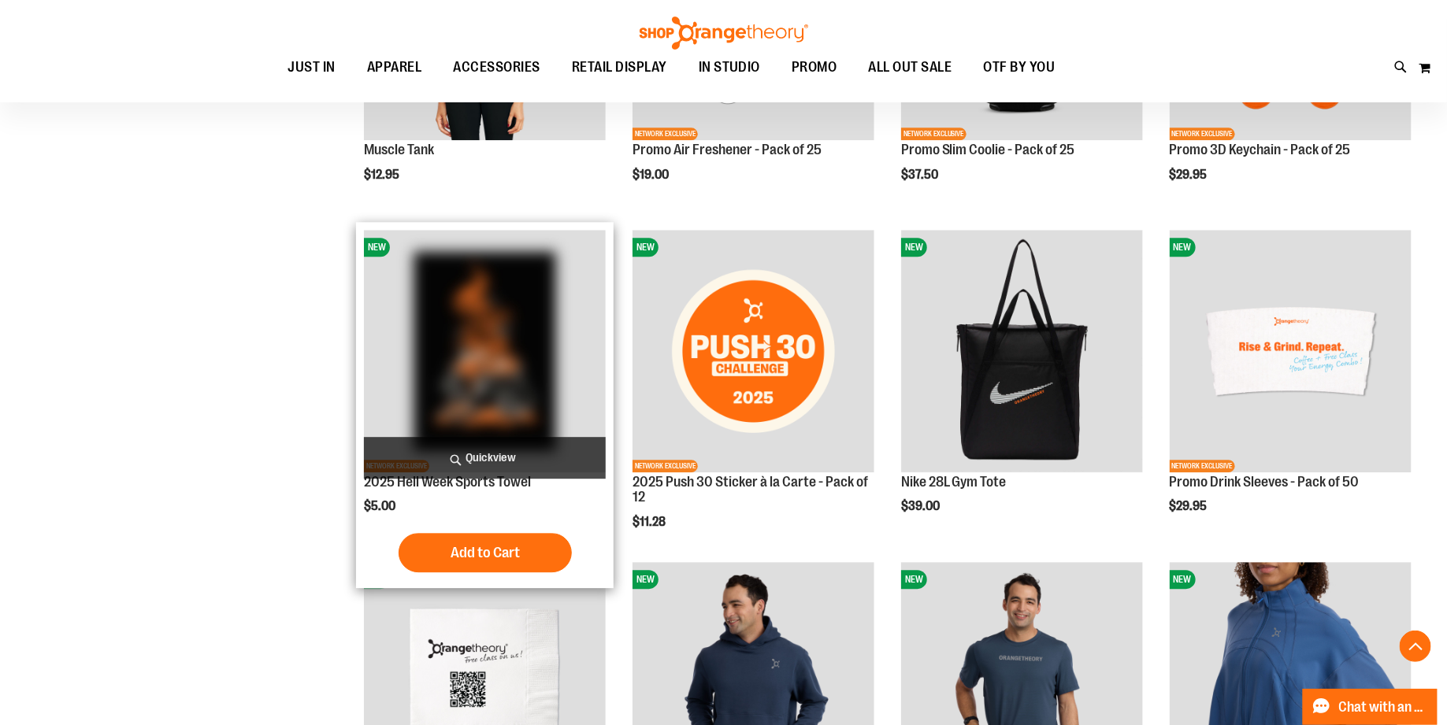
click at [436, 323] on img "product" at bounding box center [485, 351] width 242 height 242
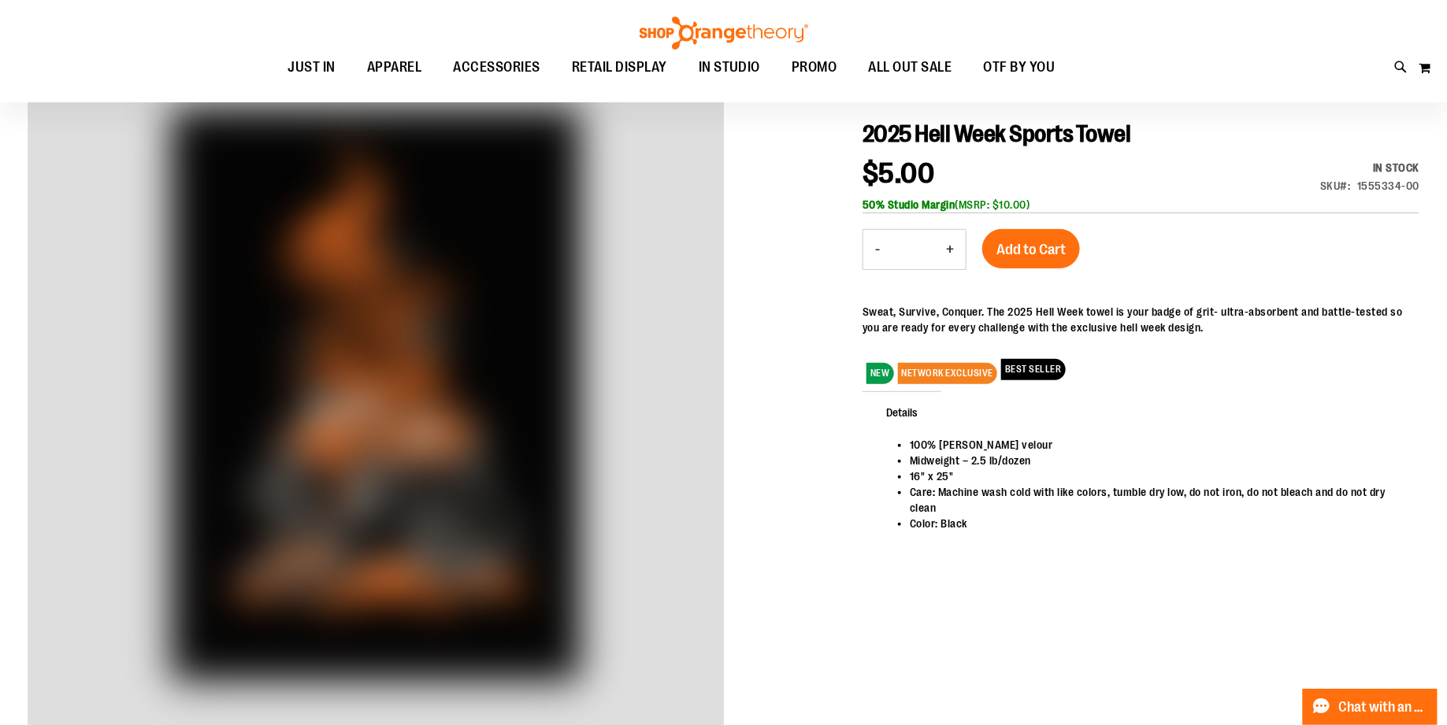
scroll to position [179, 0]
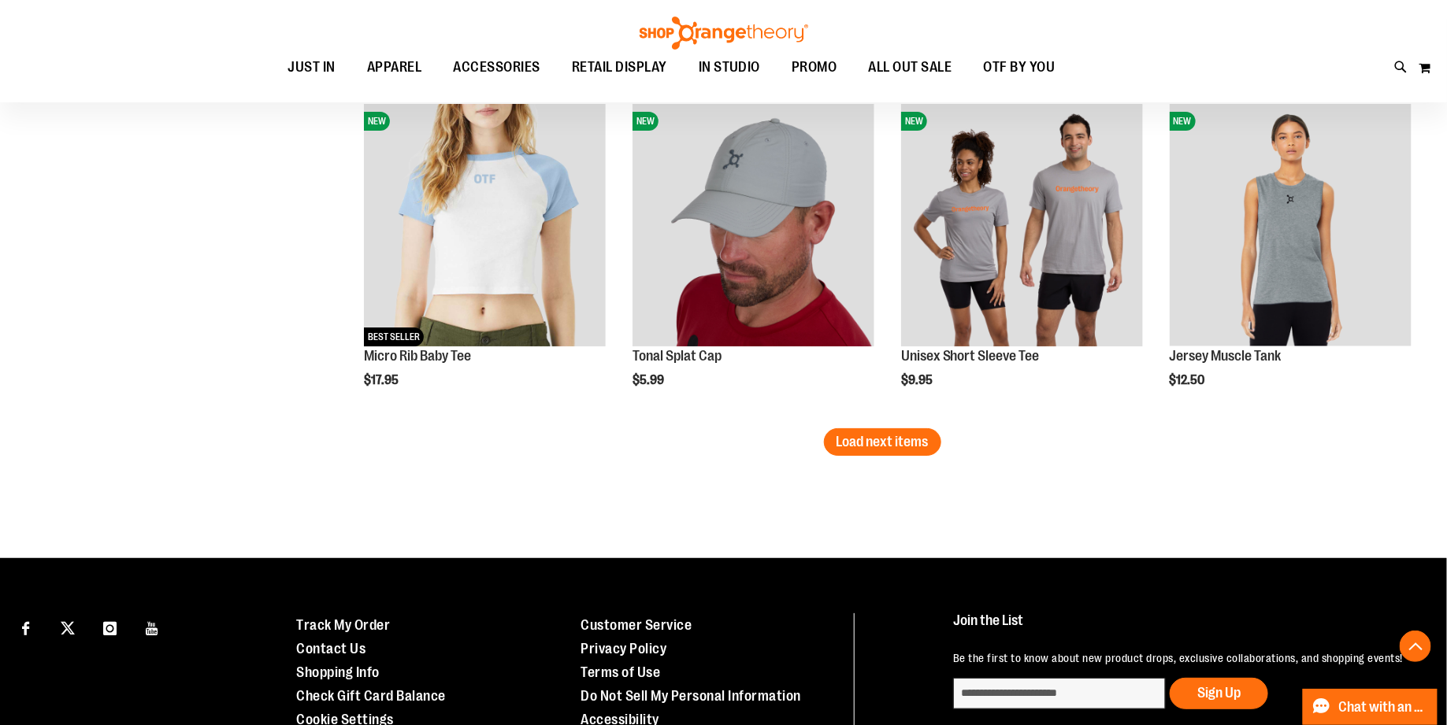
scroll to position [2879, 0]
